Goal: Task Accomplishment & Management: Use online tool/utility

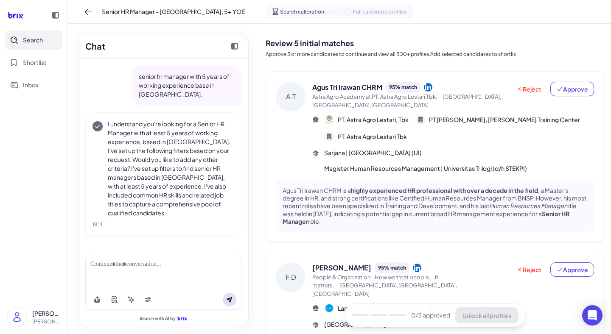
click at [107, 267] on div at bounding box center [163, 264] width 146 height 9
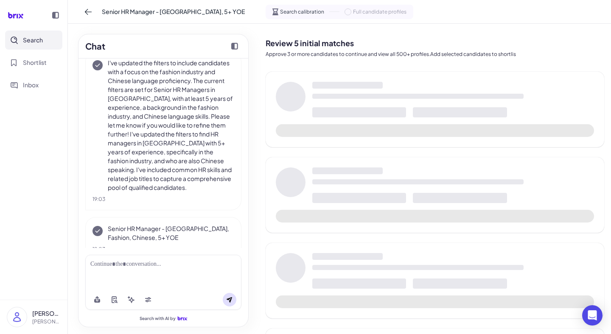
scroll to position [249, 0]
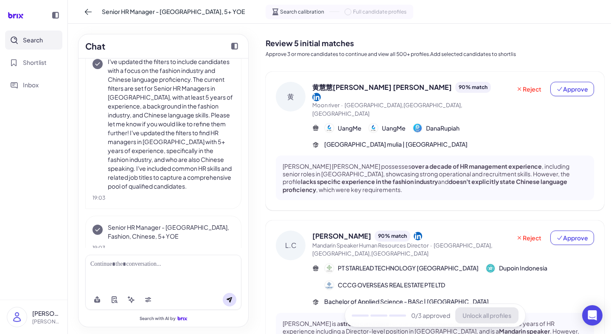
click at [351, 87] on span "黄慧慧[PERSON_NAME] [PERSON_NAME]" at bounding box center [382, 87] width 140 height 10
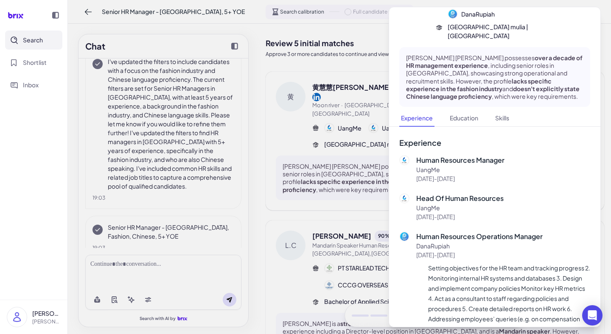
scroll to position [75, 0]
click at [300, 58] on div at bounding box center [305, 167] width 611 height 334
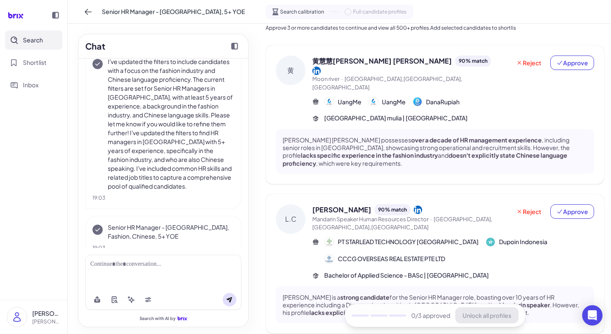
scroll to position [8, 0]
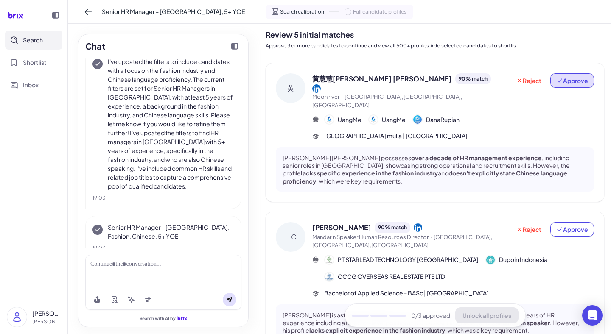
click at [570, 84] on span "Approve" at bounding box center [573, 80] width 32 height 8
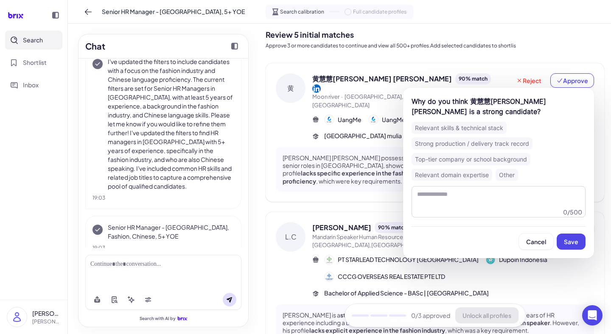
click at [448, 129] on div "Relevant skills & technical stack" at bounding box center [459, 128] width 95 height 12
click at [573, 240] on span "Save" at bounding box center [571, 242] width 14 height 8
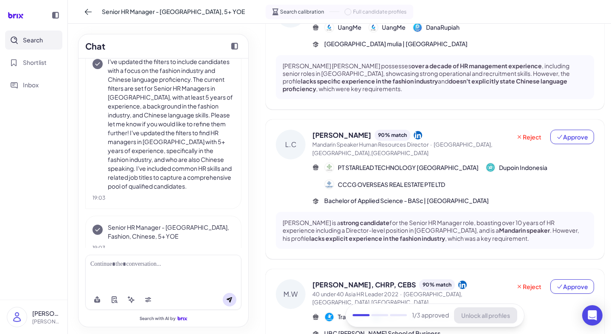
scroll to position [85, 0]
click at [375, 129] on div "90 % match" at bounding box center [393, 134] width 36 height 11
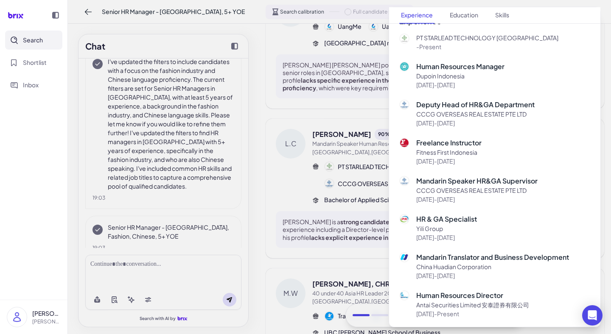
scroll to position [231, 0]
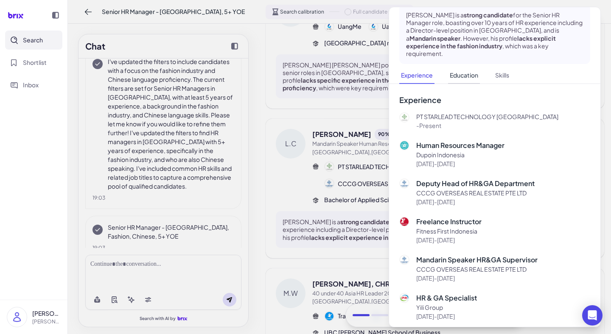
click at [462, 67] on button "Education" at bounding box center [464, 75] width 32 height 17
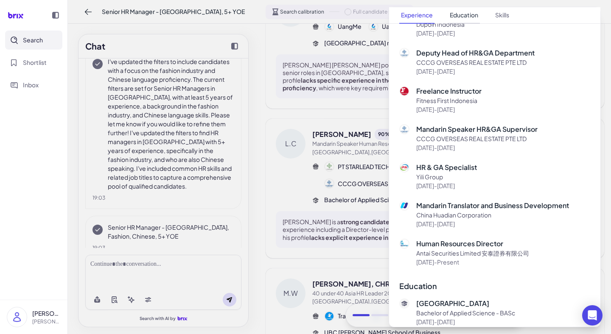
scroll to position [281, 0]
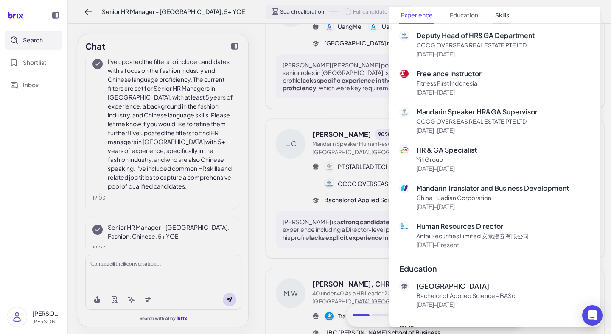
click at [499, 14] on button "Skills" at bounding box center [502, 15] width 17 height 17
click at [350, 101] on div at bounding box center [305, 167] width 611 height 334
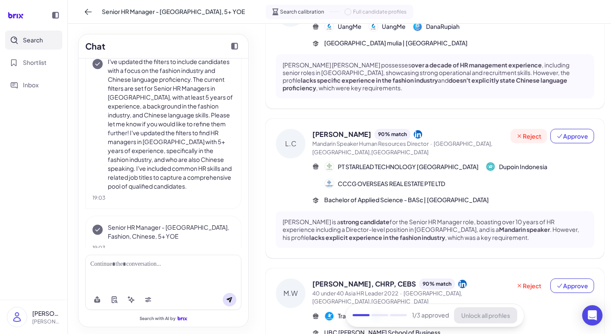
click at [524, 132] on span "Reject" at bounding box center [528, 136] width 25 height 8
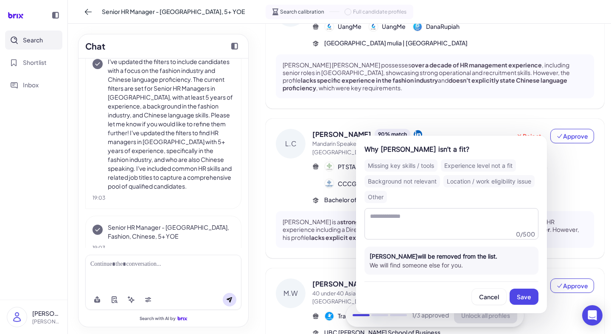
click at [467, 167] on div "Experience level not a fit" at bounding box center [478, 166] width 75 height 12
click at [523, 298] on span "Save" at bounding box center [524, 297] width 14 height 8
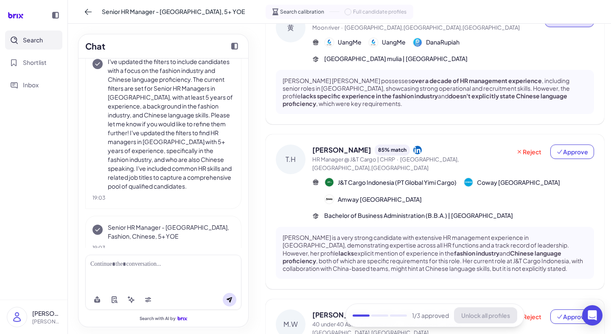
scroll to position [0, 0]
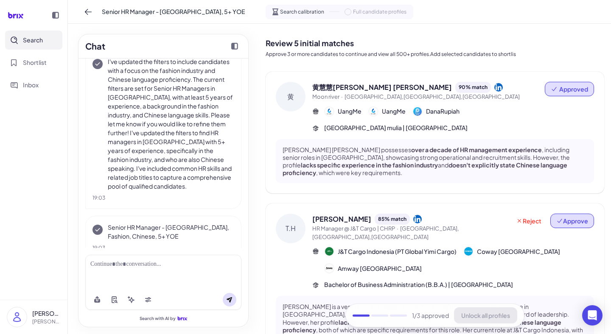
click at [564, 217] on span "Approve" at bounding box center [573, 221] width 32 height 8
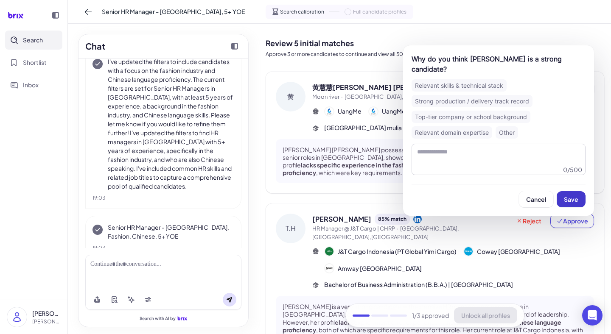
click at [568, 196] on span "Save" at bounding box center [571, 200] width 14 height 8
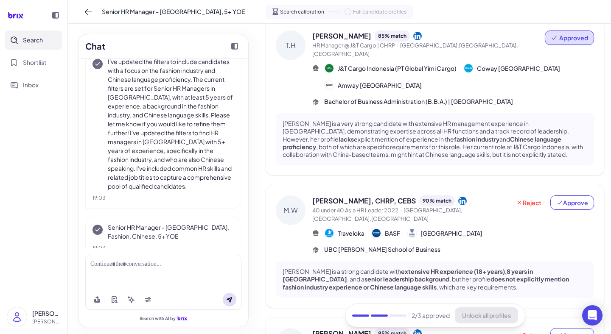
scroll to position [185, 0]
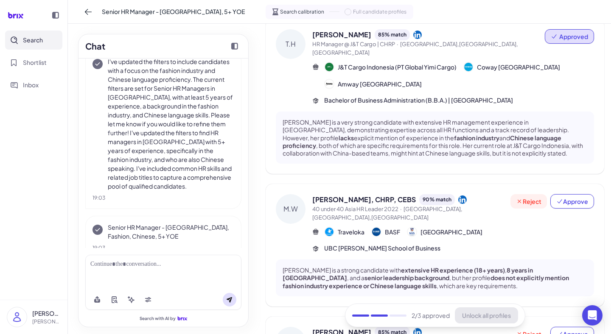
click at [525, 197] on span "Reject" at bounding box center [528, 201] width 25 height 8
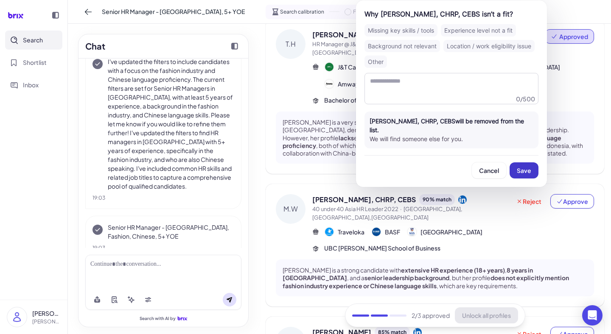
click at [526, 167] on span "Save" at bounding box center [524, 171] width 14 height 8
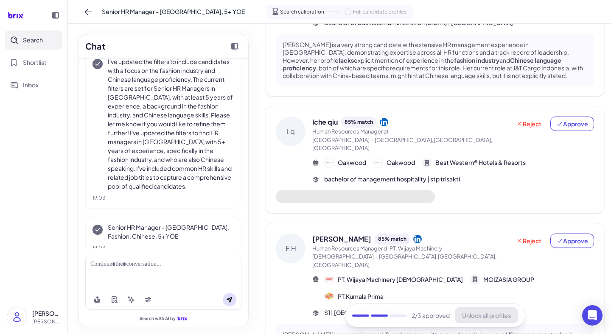
scroll to position [263, 0]
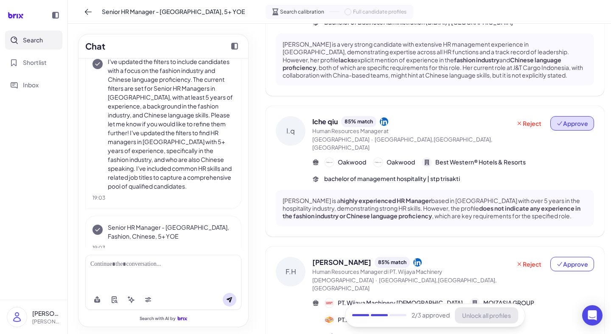
click at [565, 119] on span "Approve" at bounding box center [573, 123] width 32 height 8
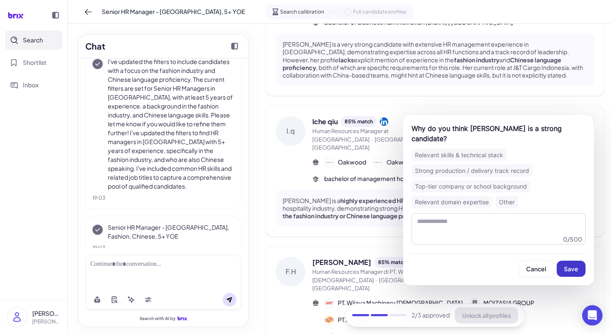
click at [573, 265] on span "Save" at bounding box center [571, 269] width 14 height 8
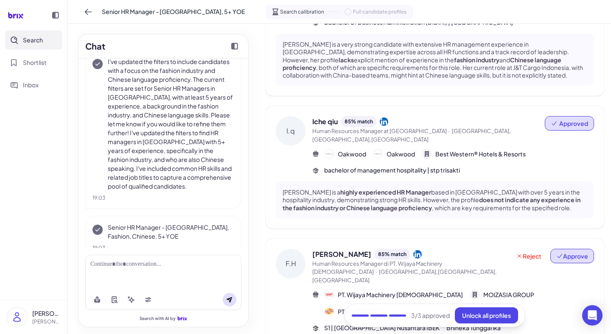
click at [573, 252] on span "Approve" at bounding box center [573, 256] width 32 height 8
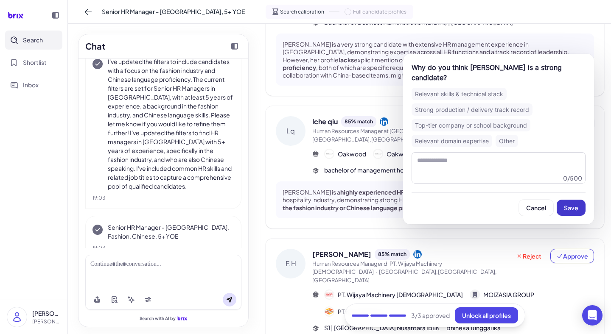
click at [567, 203] on button "Save" at bounding box center [571, 208] width 29 height 16
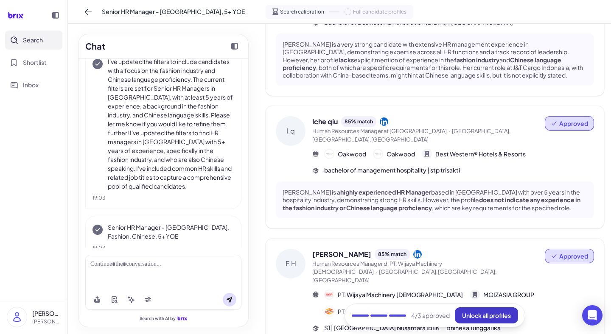
click at [491, 316] on span "Unlock all profiles" at bounding box center [486, 316] width 49 height 8
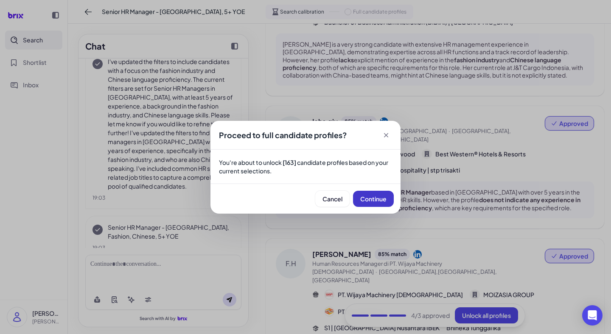
click at [368, 200] on span "Continue" at bounding box center [373, 199] width 26 height 8
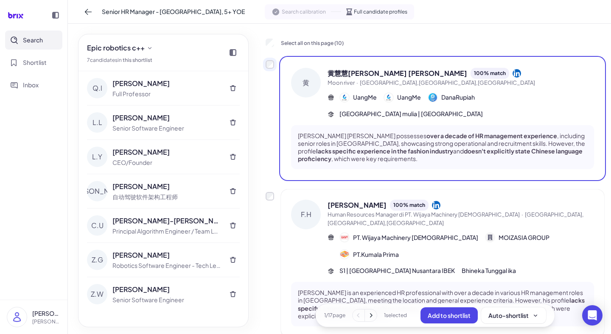
scroll to position [38, 0]
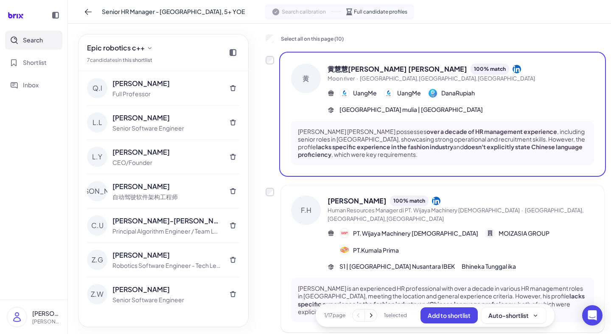
click at [270, 196] on div "[PERSON_NAME] [PERSON_NAME] 100 % match Human Resources Manager di PT. Wijaya M…" at bounding box center [435, 259] width 339 height 147
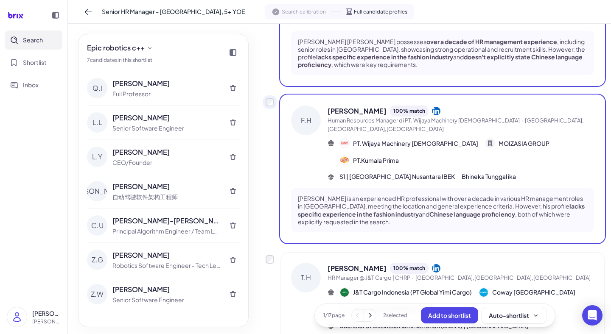
scroll to position [132, 0]
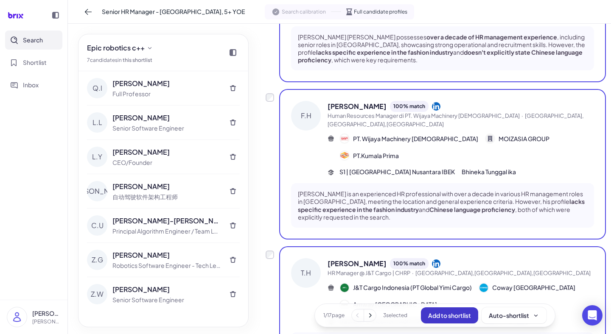
click at [464, 317] on span "Add to shortlist" at bounding box center [449, 316] width 43 height 8
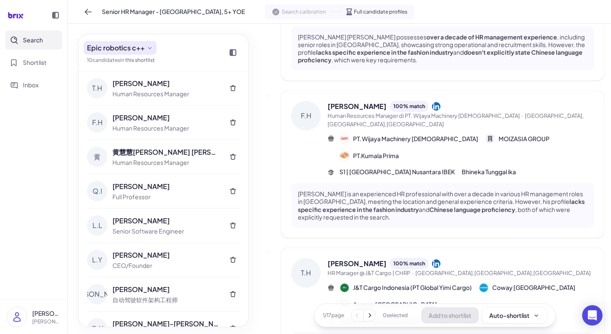
click at [155, 47] on button "Epic robotics c++" at bounding box center [120, 48] width 73 height 14
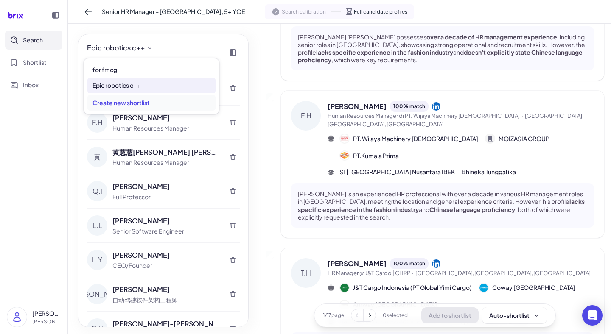
click at [139, 104] on div "Create new shortlist" at bounding box center [151, 103] width 128 height 16
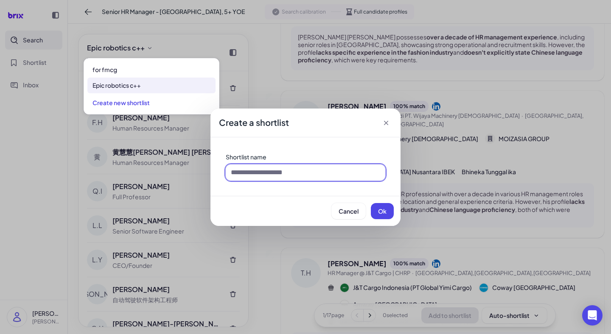
click at [269, 173] on input at bounding box center [306, 173] width 160 height 16
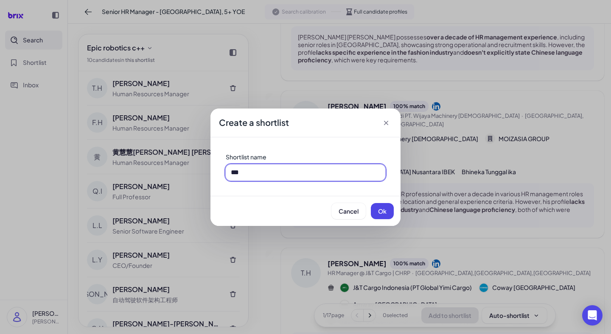
type input "*"
type input "**********"
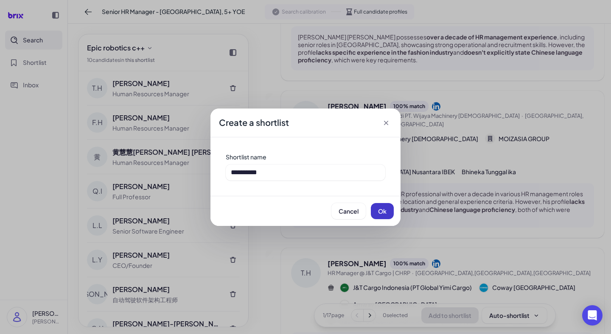
click at [386, 210] on span "Ok" at bounding box center [382, 212] width 8 height 8
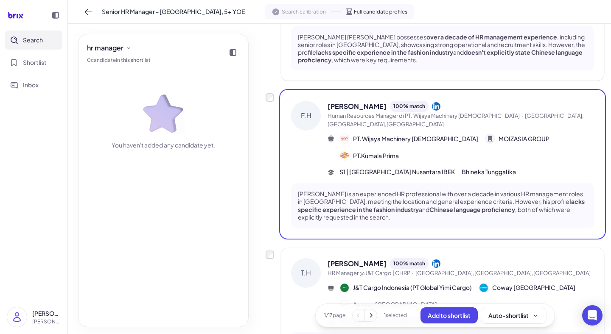
click at [270, 248] on div "[PERSON_NAME] 100 % match HR Manager @ J&T Cargo | CHRP · [GEOGRAPHIC_DATA],[GE…" at bounding box center [435, 325] width 339 height 155
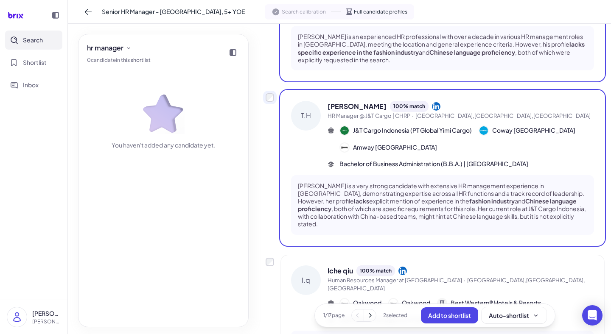
scroll to position [290, 0]
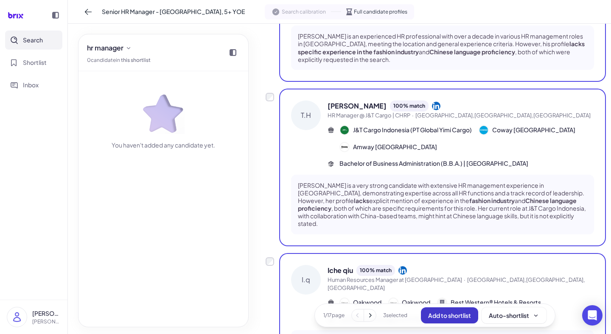
click at [441, 316] on span "Add to shortlist" at bounding box center [449, 316] width 43 height 8
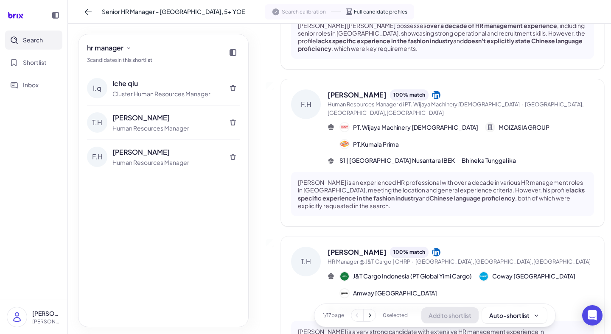
scroll to position [146, 0]
